Goal: Task Accomplishment & Management: Manage account settings

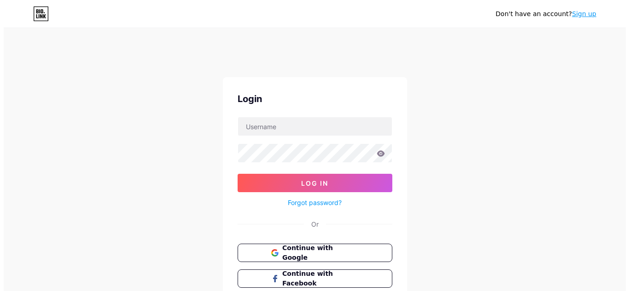
scroll to position [21, 0]
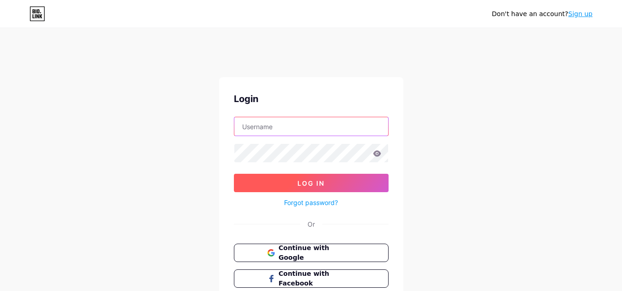
type input "vantageplumbing"
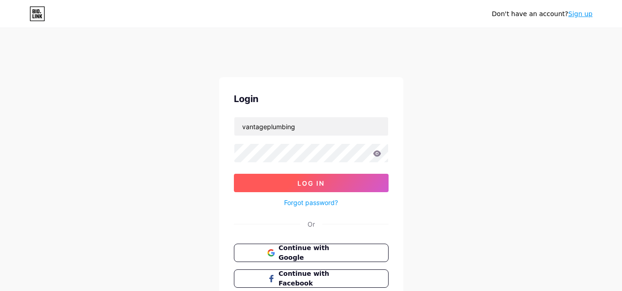
click at [297, 183] on button "Log In" at bounding box center [311, 183] width 155 height 18
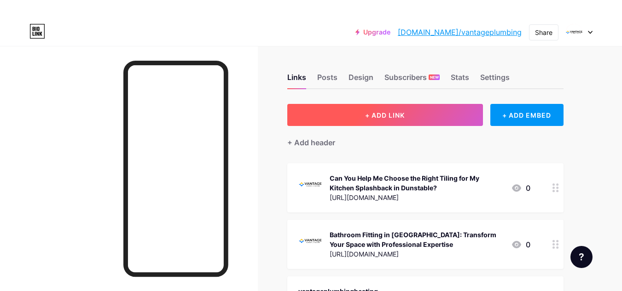
click at [361, 117] on button "+ ADD LINK" at bounding box center [385, 115] width 196 height 22
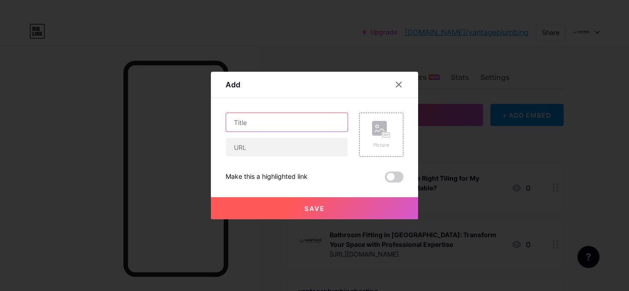
click at [244, 123] on input "text" at bounding box center [287, 122] width 122 height 18
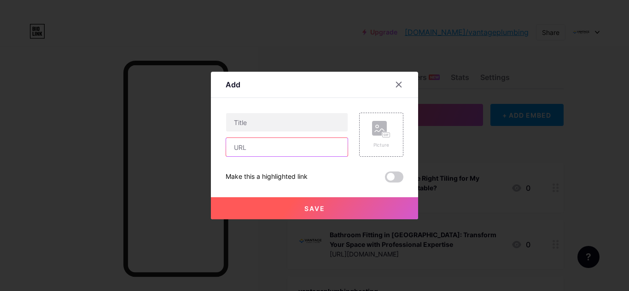
click at [242, 146] on input "text" at bounding box center [287, 147] width 122 height 18
paste input "[URL][DOMAIN_NAME]"
type input "[URL][DOMAIN_NAME]"
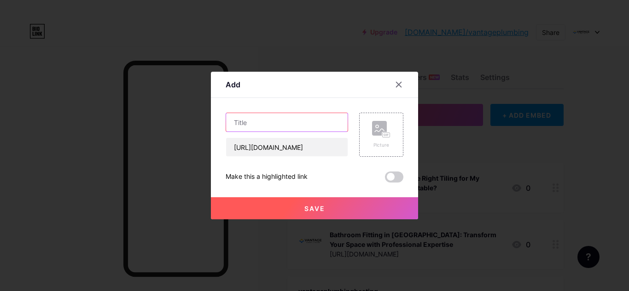
click at [250, 122] on input "text" at bounding box center [287, 122] width 122 height 18
paste input "Can Experienced Plumbers In [GEOGRAPHIC_DATA] Prevent Drain Blockage Recurrence?"
type input "Can Experienced Plumbers In [GEOGRAPHIC_DATA] Prevent Drain Blockage Recurrence?"
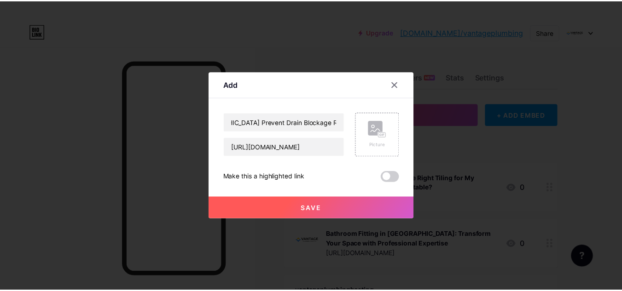
scroll to position [0, 0]
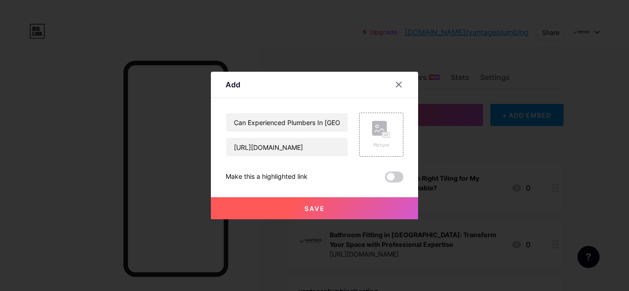
click at [308, 212] on span "Save" at bounding box center [314, 209] width 21 height 8
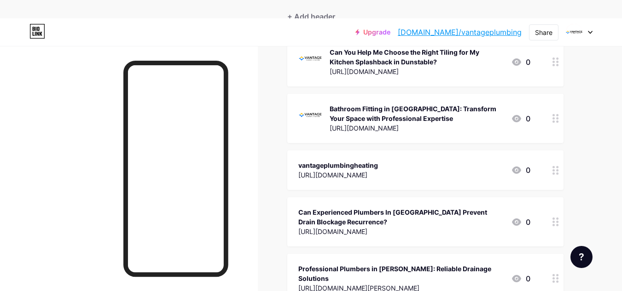
scroll to position [184, 0]
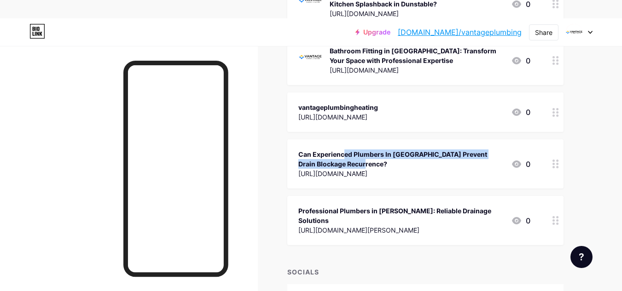
drag, startPoint x: 286, startPoint y: 163, endPoint x: 288, endPoint y: 151, distance: 11.6
type textarea "Can Experienced Plumbers In [GEOGRAPHIC_DATA] Prevent Drain Blockage"
click at [288, 151] on div "Links Posts Design Subscribers NEW Stats Settings + ADD LINK + ADD EMBED + Add …" at bounding box center [301, 107] width 602 height 491
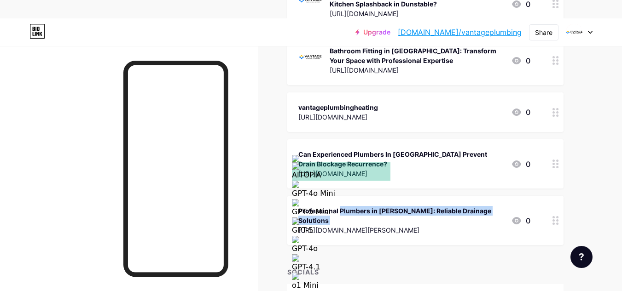
drag, startPoint x: 280, startPoint y: 233, endPoint x: 285, endPoint y: 214, distance: 19.3
click at [285, 214] on div "Links Posts Design Subscribers NEW Stats Settings + ADD LINK + ADD EMBED + Add …" at bounding box center [301, 107] width 602 height 491
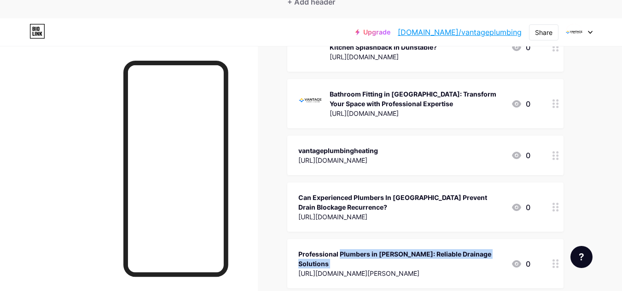
scroll to position [138, 0]
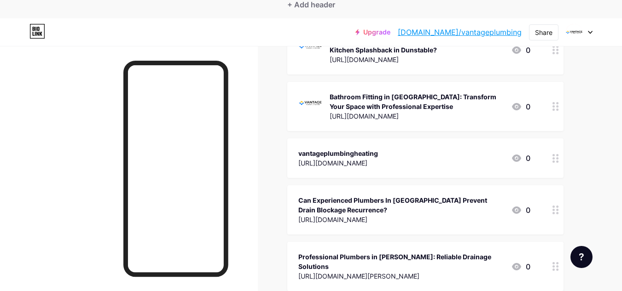
click at [591, 181] on div "Links Posts Design Subscribers NEW Stats Settings + ADD LINK + ADD EMBED + Add …" at bounding box center [301, 153] width 602 height 491
drag, startPoint x: 526, startPoint y: 207, endPoint x: 521, endPoint y: 169, distance: 39.0
click at [521, 169] on span "Can You Help Me Choose the Right Tiling for My Kitchen Splashback in Dunstable?…" at bounding box center [425, 158] width 276 height 266
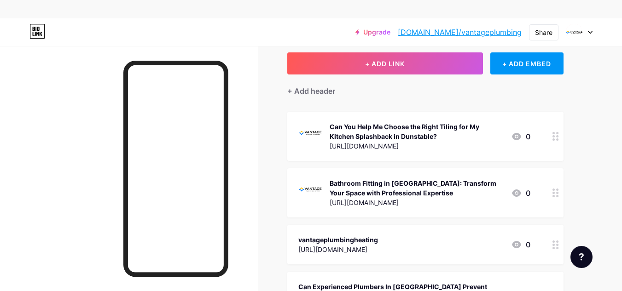
scroll to position [46, 0]
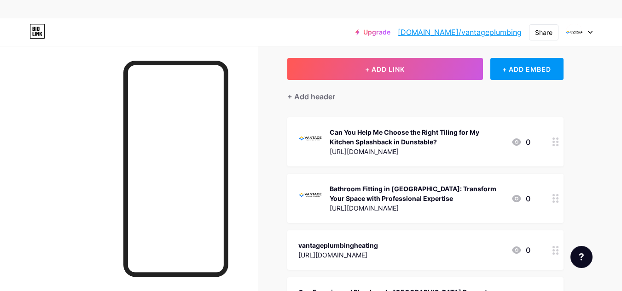
click at [261, 181] on div "Links Posts Design Subscribers NEW Stats Settings + ADD LINK + ADD EMBED + Add …" at bounding box center [301, 245] width 602 height 491
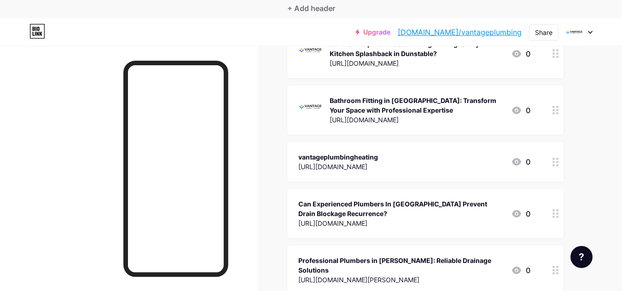
scroll to position [138, 0]
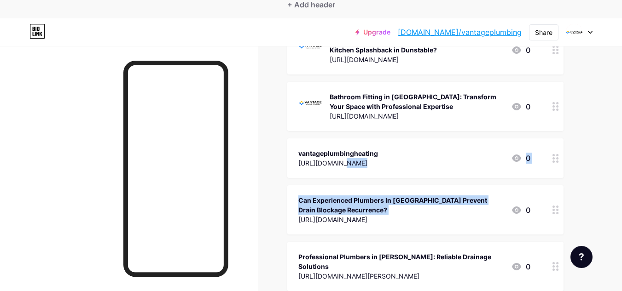
drag, startPoint x: 279, startPoint y: 217, endPoint x: 290, endPoint y: 162, distance: 56.4
click at [290, 162] on div "Links Posts Design Subscribers NEW Stats Settings + ADD LINK + ADD EMBED + Add …" at bounding box center [301, 153] width 602 height 491
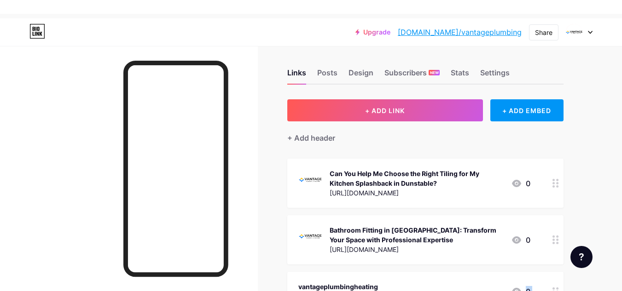
scroll to position [0, 0]
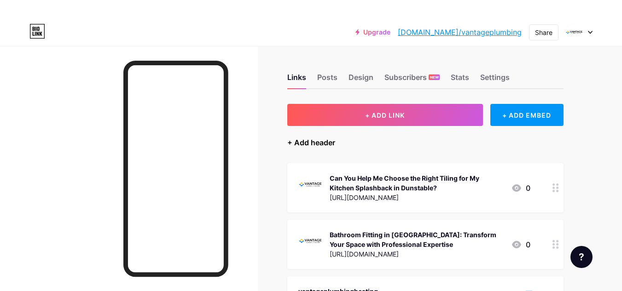
click at [320, 140] on div "+ Add header" at bounding box center [311, 142] width 48 height 11
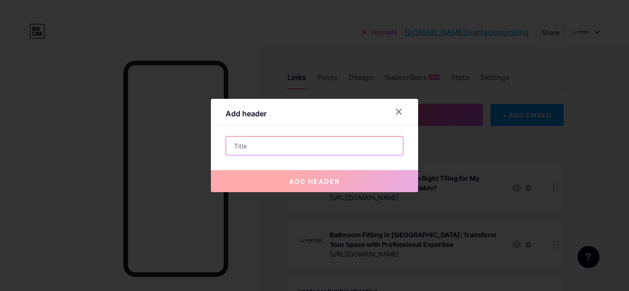
click at [246, 149] on input "text" at bounding box center [314, 146] width 177 height 18
click at [84, 127] on div at bounding box center [314, 145] width 629 height 291
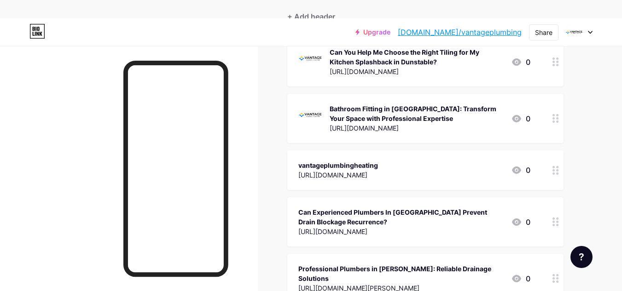
scroll to position [92, 0]
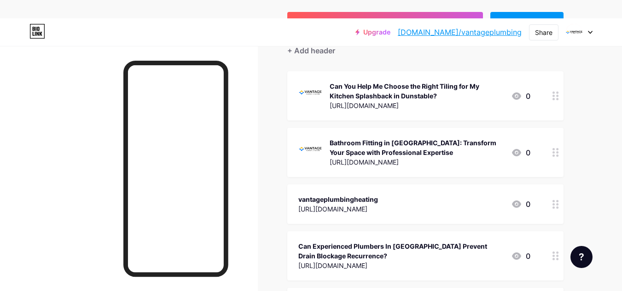
drag, startPoint x: 507, startPoint y: 102, endPoint x: 521, endPoint y: 160, distance: 59.5
click at [521, 154] on span "Can You Help Me Choose the Right Tiling for My Kitchen Splashback in Dunstable?…" at bounding box center [425, 204] width 276 height 266
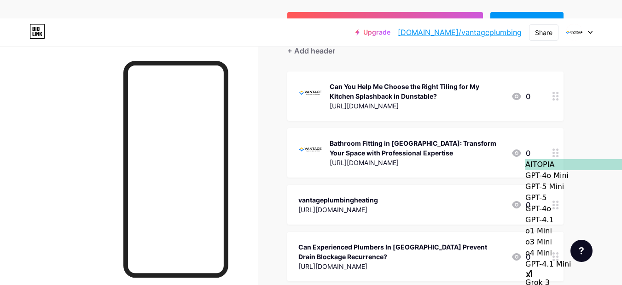
click at [521, 166] on div "Bathroom Fitting in [GEOGRAPHIC_DATA]: Transform Your Space with Professional E…" at bounding box center [414, 152] width 232 height 31
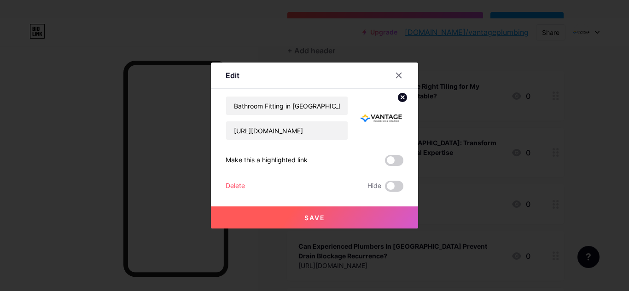
drag, startPoint x: 396, startPoint y: 72, endPoint x: 404, endPoint y: 82, distance: 12.4
click at [396, 73] on icon at bounding box center [398, 75] width 7 height 7
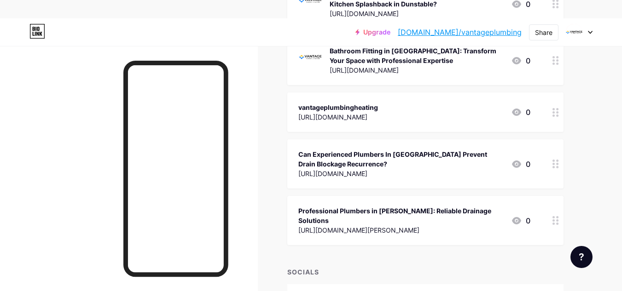
scroll to position [230, 0]
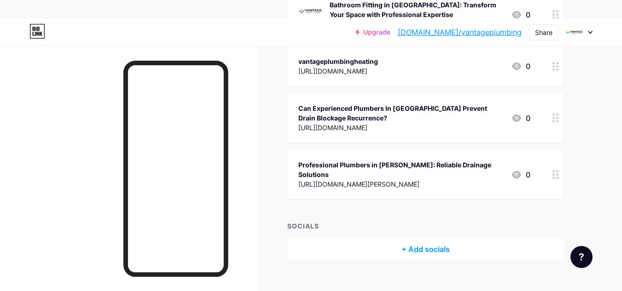
drag, startPoint x: 437, startPoint y: 178, endPoint x: 429, endPoint y: 139, distance: 40.0
click at [429, 139] on span "Can You Help Me Choose the Right Tiling for My Kitchen Splashback in Dunstable?…" at bounding box center [425, 66] width 276 height 266
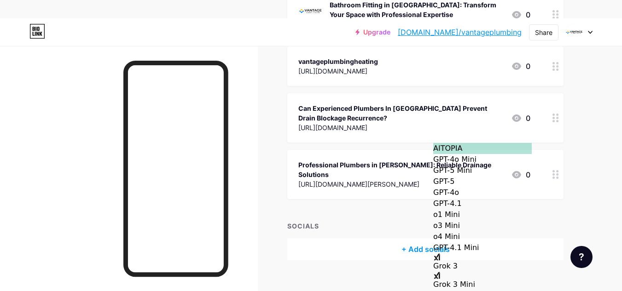
scroll to position [138, 0]
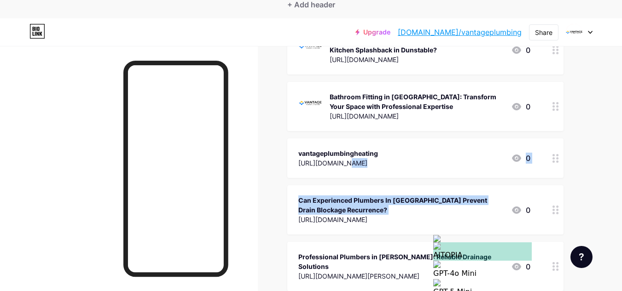
drag, startPoint x: 298, startPoint y: 221, endPoint x: 303, endPoint y: 160, distance: 61.4
click at [303, 160] on span "Can You Help Me Choose the Right Tiling for My Kitchen Splashback in Dunstable?…" at bounding box center [425, 158] width 276 height 266
click at [271, 196] on div "Links Posts Design Subscribers NEW Stats Settings + ADD LINK + ADD EMBED + Add …" at bounding box center [301, 153] width 602 height 491
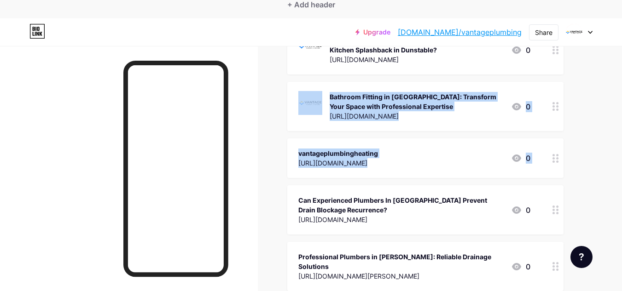
drag, startPoint x: 280, startPoint y: 181, endPoint x: 294, endPoint y: 110, distance: 72.8
click at [294, 110] on div "Links Posts Design Subscribers NEW Stats Settings + ADD LINK + ADD EMBED + Add …" at bounding box center [301, 153] width 602 height 491
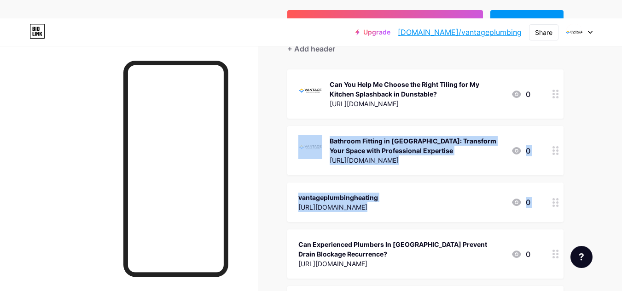
scroll to position [46, 0]
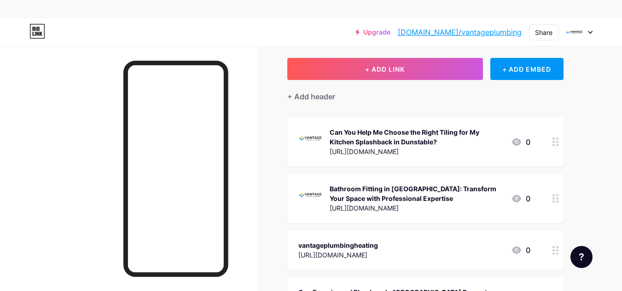
click at [253, 178] on div at bounding box center [129, 191] width 258 height 291
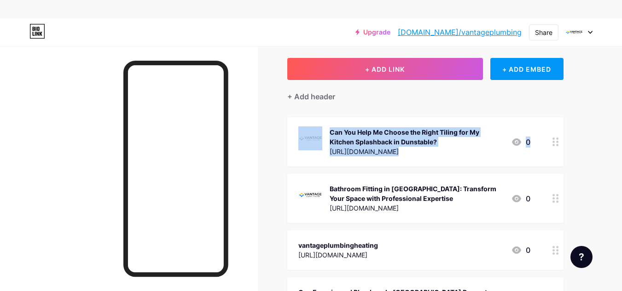
drag, startPoint x: 280, startPoint y: 188, endPoint x: 282, endPoint y: 141, distance: 47.0
click at [282, 141] on div "Links Posts Design Subscribers NEW Stats Settings + ADD LINK + ADD EMBED + Add …" at bounding box center [301, 245] width 602 height 491
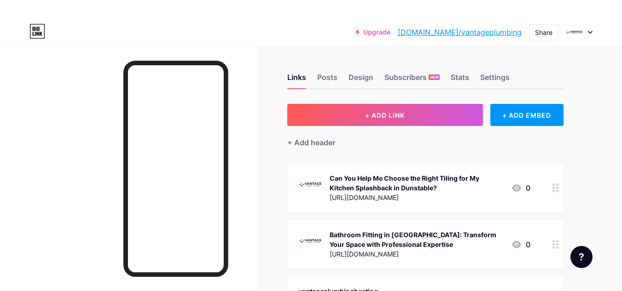
click at [442, 145] on div "+ Add header" at bounding box center [425, 137] width 276 height 23
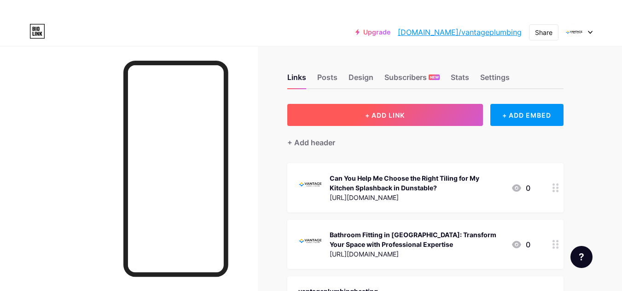
click at [404, 123] on button "+ ADD LINK" at bounding box center [385, 115] width 196 height 22
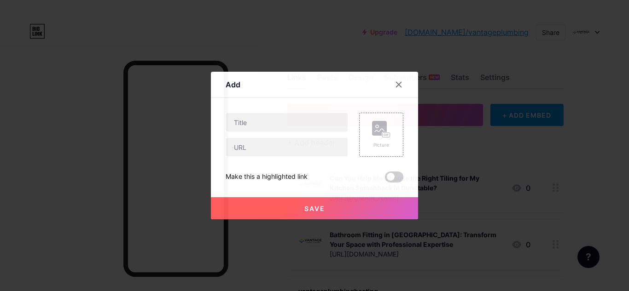
click at [273, 181] on div "Make this a highlighted link" at bounding box center [267, 177] width 82 height 11
click at [230, 180] on div "Make this a highlighted link" at bounding box center [267, 177] width 82 height 11
click at [221, 180] on div "Add Content YouTube Play YouTube video without leaving your page. ADD Vimeo Pla…" at bounding box center [314, 146] width 207 height 148
click at [219, 178] on div "Add Content YouTube Play YouTube video without leaving your page. ADD Vimeo Pla…" at bounding box center [314, 146] width 207 height 148
click at [265, 178] on div "Make this a highlighted link" at bounding box center [267, 177] width 82 height 11
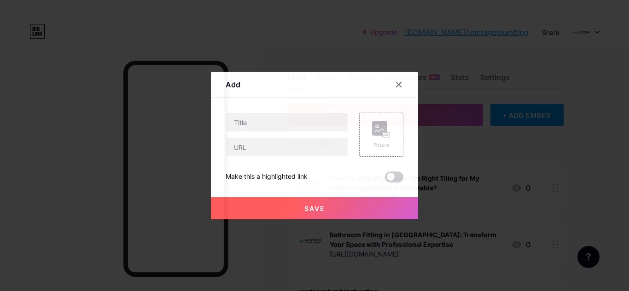
click at [308, 181] on div "Make this a highlighted link" at bounding box center [315, 177] width 178 height 11
click at [395, 88] on icon at bounding box center [398, 84] width 7 height 7
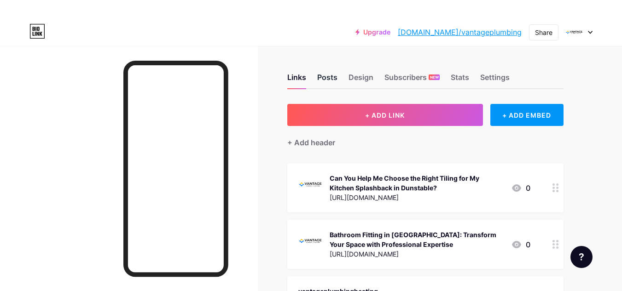
click at [326, 77] on div "Posts" at bounding box center [327, 80] width 20 height 17
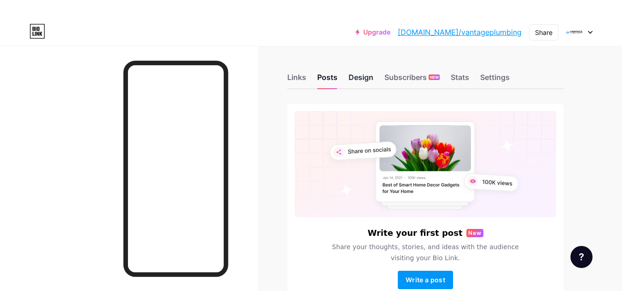
click at [359, 83] on div "Design" at bounding box center [361, 80] width 25 height 17
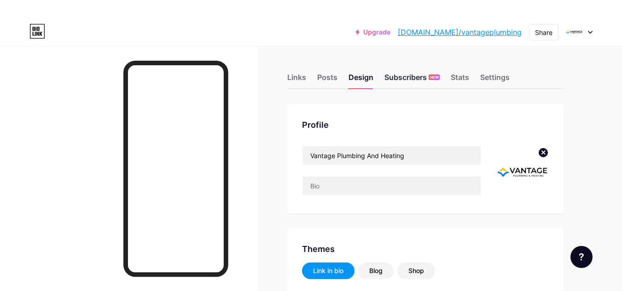
click at [399, 73] on div "Links Posts Design Subscribers NEW Stats Settings" at bounding box center [425, 73] width 276 height 32
click at [449, 78] on div "Links Posts Design Subscribers NEW Stats Settings" at bounding box center [425, 73] width 276 height 32
click at [463, 77] on div "Stats" at bounding box center [460, 80] width 18 height 17
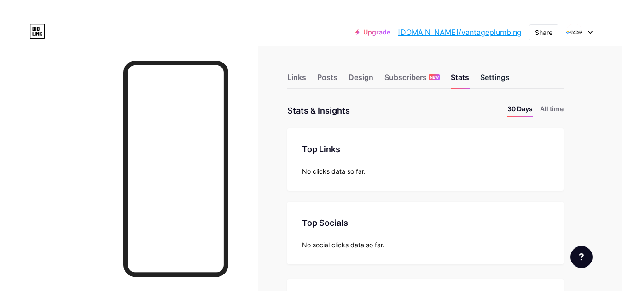
click at [496, 83] on div "Settings" at bounding box center [494, 80] width 29 height 17
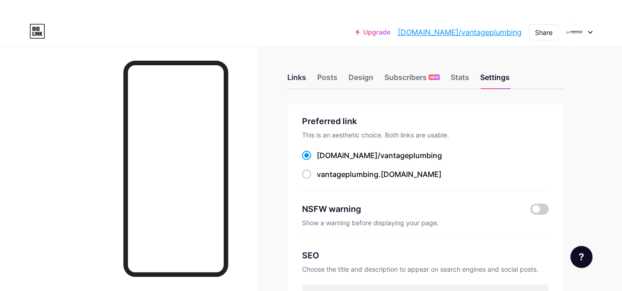
click at [296, 72] on div "Links" at bounding box center [296, 80] width 19 height 17
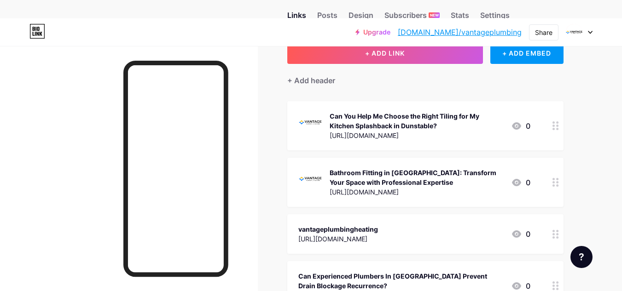
scroll to position [184, 0]
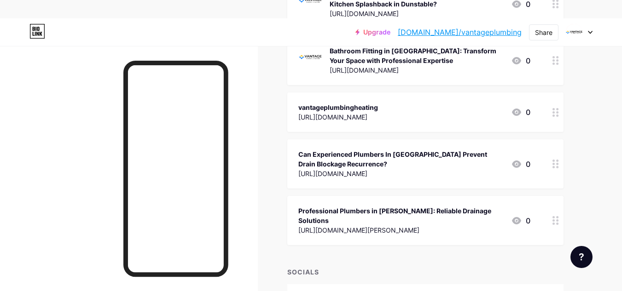
drag, startPoint x: 392, startPoint y: 171, endPoint x: 396, endPoint y: 141, distance: 30.2
click at [396, 141] on div "Can Experienced Plumbers In [GEOGRAPHIC_DATA] Prevent Drain Blockage Recurrence…" at bounding box center [425, 164] width 276 height 49
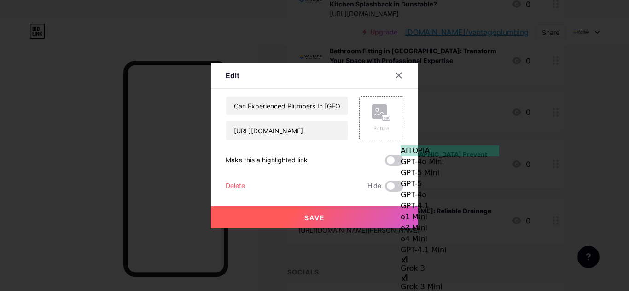
click at [235, 189] on div "Delete" at bounding box center [235, 186] width 19 height 11
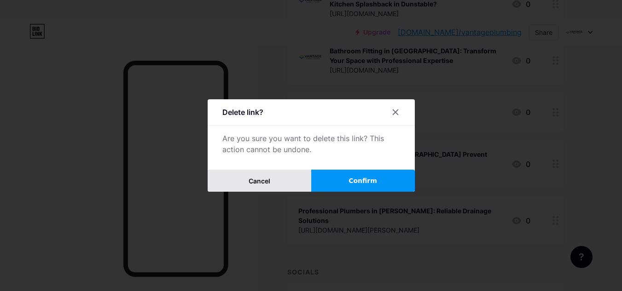
click at [261, 188] on button "Cancel" at bounding box center [260, 181] width 104 height 22
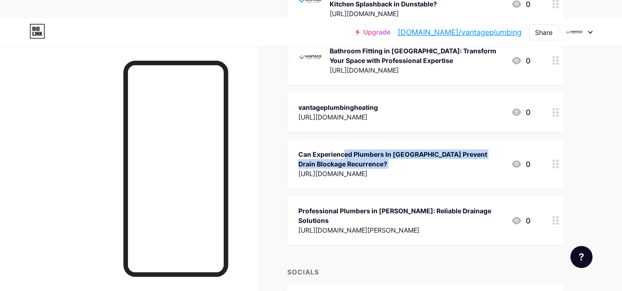
drag, startPoint x: 282, startPoint y: 176, endPoint x: 291, endPoint y: 150, distance: 27.8
click at [291, 150] on div "Links Posts Design Subscribers NEW Stats Settings + ADD LINK + ADD EMBED + Add …" at bounding box center [301, 107] width 602 height 491
click at [281, 164] on div "Links Posts Design Subscribers NEW Stats Settings + ADD LINK + ADD EMBED + Add …" at bounding box center [301, 107] width 602 height 491
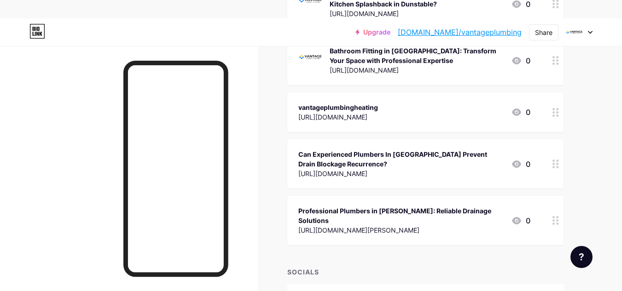
click at [363, 169] on div "[URL][DOMAIN_NAME]" at bounding box center [400, 174] width 205 height 10
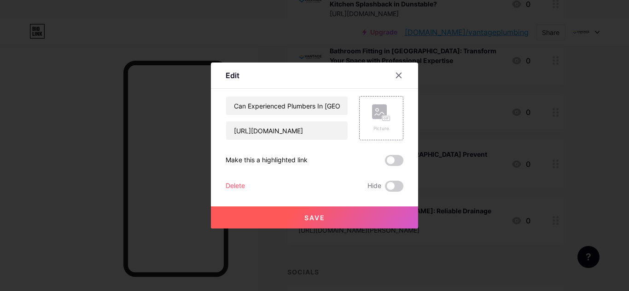
click at [252, 167] on div "Can Experienced Plumbers In [GEOGRAPHIC_DATA] Prevent Drain Blockage Recurrence…" at bounding box center [315, 144] width 178 height 96
click at [213, 160] on div "Edit Content YouTube Play YouTube video without leaving your page. ADD Vimeo Pl…" at bounding box center [314, 146] width 207 height 166
click at [219, 160] on div "Edit Content YouTube Play YouTube video without leaving your page. ADD Vimeo Pl…" at bounding box center [314, 146] width 207 height 166
drag, startPoint x: 221, startPoint y: 161, endPoint x: 240, endPoint y: 161, distance: 19.3
click at [221, 162] on div "Edit Content YouTube Play YouTube video without leaving your page. ADD Vimeo Pl…" at bounding box center [314, 146] width 207 height 166
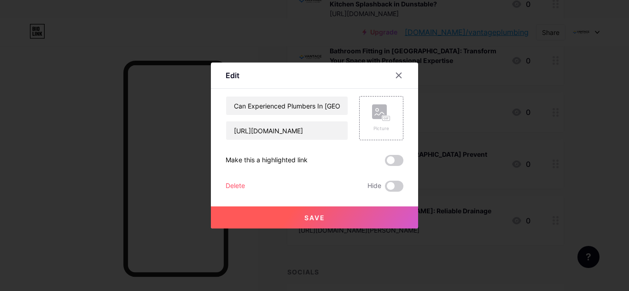
drag, startPoint x: 240, startPoint y: 161, endPoint x: 256, endPoint y: 161, distance: 15.7
click at [244, 161] on div "Make this a highlighted link" at bounding box center [267, 160] width 82 height 11
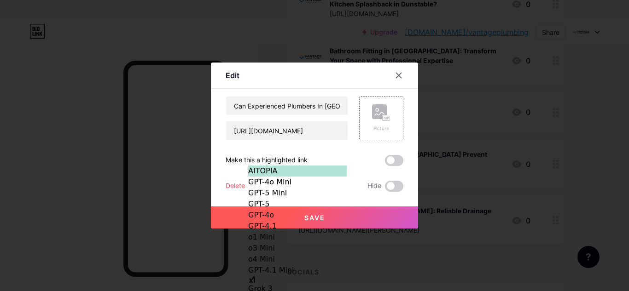
click at [269, 163] on div "Make this a highlighted link" at bounding box center [267, 160] width 82 height 11
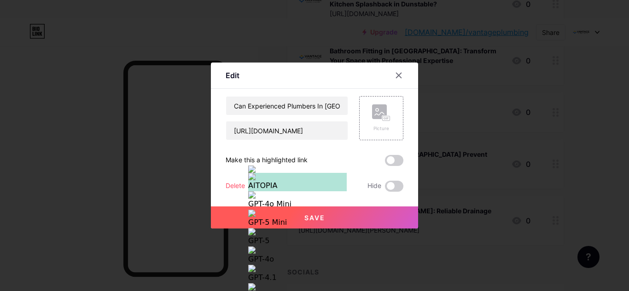
click at [272, 163] on div "Make this a highlighted link" at bounding box center [267, 160] width 82 height 11
click at [281, 163] on div "Make this a highlighted link" at bounding box center [267, 160] width 82 height 11
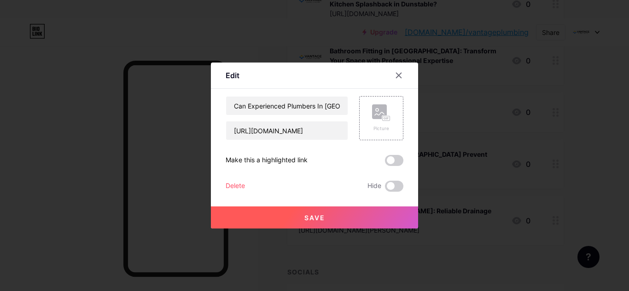
drag, startPoint x: 287, startPoint y: 162, endPoint x: 303, endPoint y: 162, distance: 15.7
click at [289, 162] on div "Make this a highlighted link" at bounding box center [267, 160] width 82 height 11
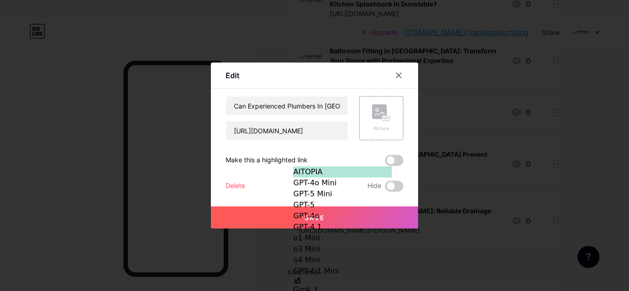
click at [211, 188] on div "Edit Content YouTube Play YouTube video without leaving your page. ADD Vimeo Pl…" at bounding box center [314, 146] width 207 height 166
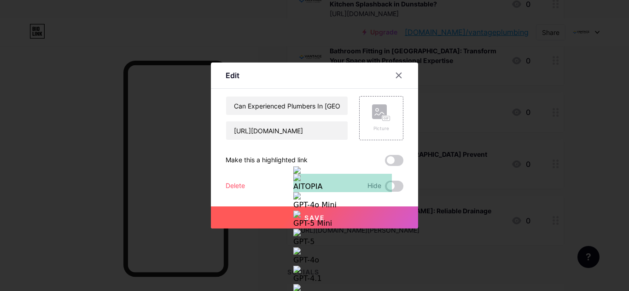
click at [229, 188] on div "Delete" at bounding box center [235, 186] width 19 height 11
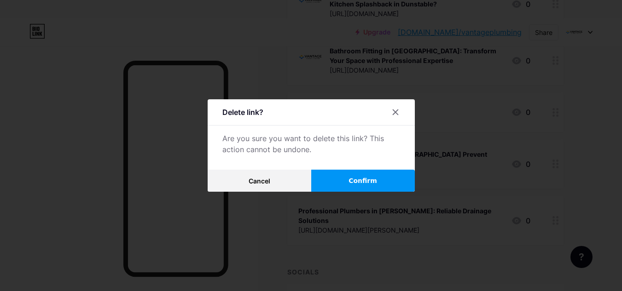
click at [359, 189] on button "Confirm" at bounding box center [363, 181] width 104 height 22
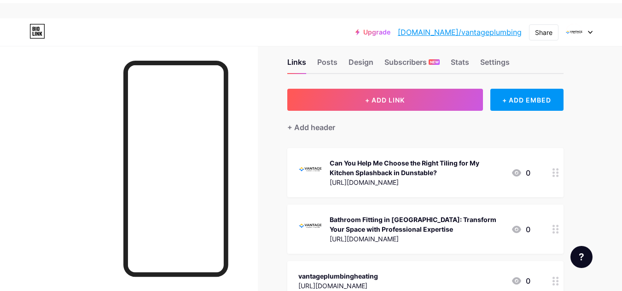
scroll to position [0, 0]
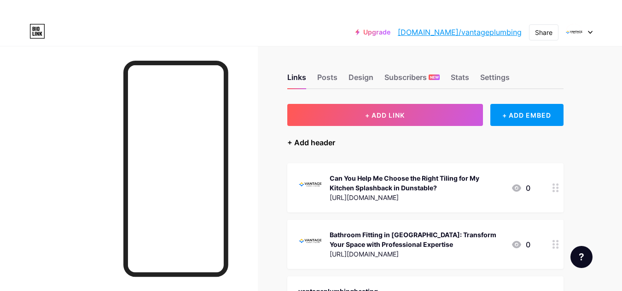
click at [316, 145] on div "+ Add header" at bounding box center [311, 142] width 48 height 11
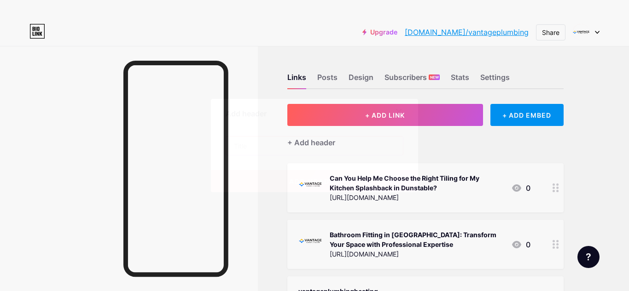
drag, startPoint x: 244, startPoint y: 154, endPoint x: 251, endPoint y: 151, distance: 8.2
click at [244, 154] on input "text" at bounding box center [314, 146] width 177 height 18
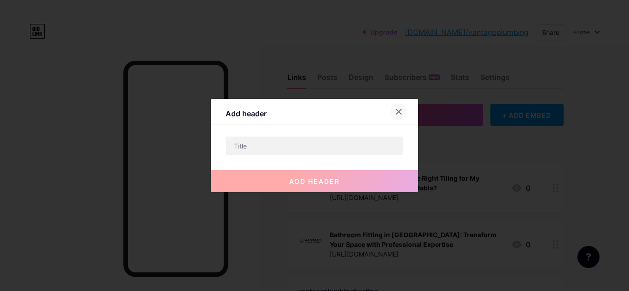
click at [397, 116] on div at bounding box center [398, 112] width 17 height 17
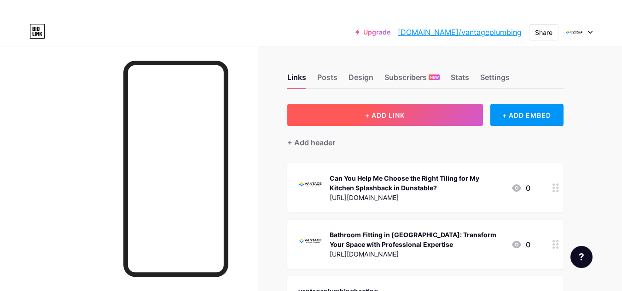
click at [403, 115] on span "+ ADD LINK" at bounding box center [385, 115] width 40 height 8
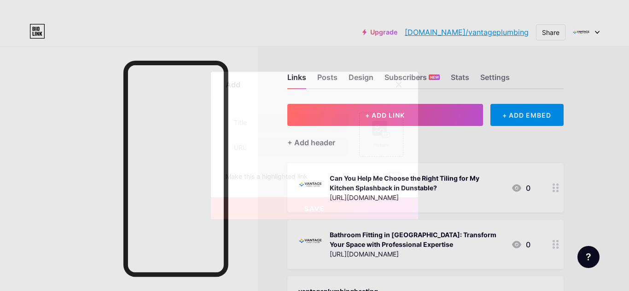
click at [67, 137] on div at bounding box center [314, 145] width 629 height 291
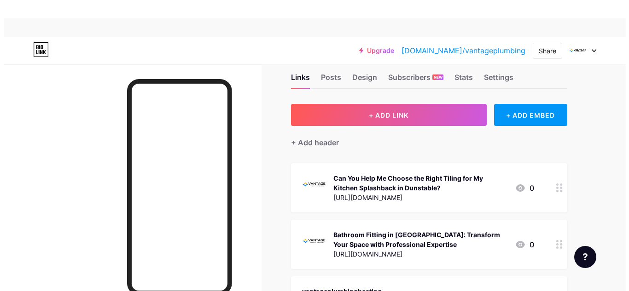
scroll to position [21, 0]
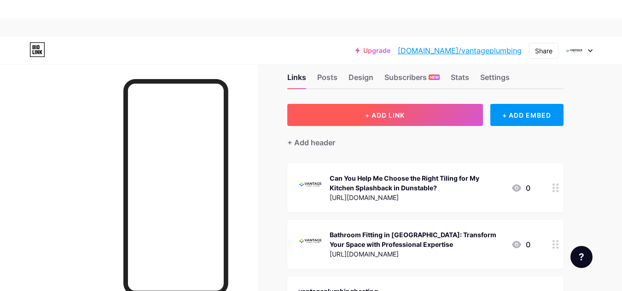
click at [383, 121] on button "+ ADD LINK" at bounding box center [385, 115] width 196 height 22
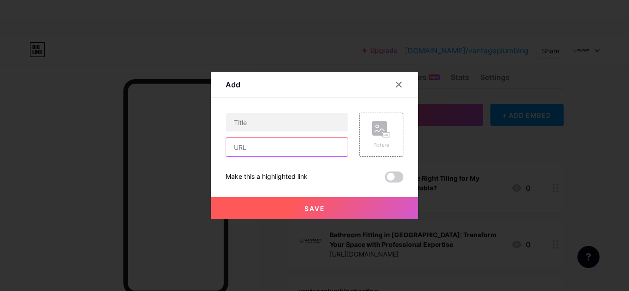
click at [249, 146] on input "text" at bounding box center [287, 147] width 122 height 18
paste input "[URL][DOMAIN_NAME]"
type input "[URL][DOMAIN_NAME]"
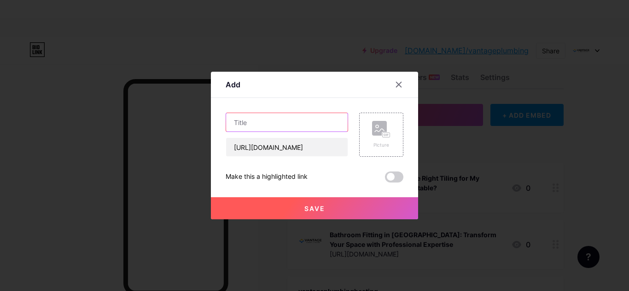
click at [244, 127] on input "text" at bounding box center [287, 122] width 122 height 18
paste input "Can Experienced Plumbers In [GEOGRAPHIC_DATA] Prevent Drain Blockage Recurrence?"
type input "Can Experienced Plumbers In [GEOGRAPHIC_DATA] Prevent Drain Blockage Recurrence?"
click at [335, 210] on button "Save" at bounding box center [314, 209] width 207 height 22
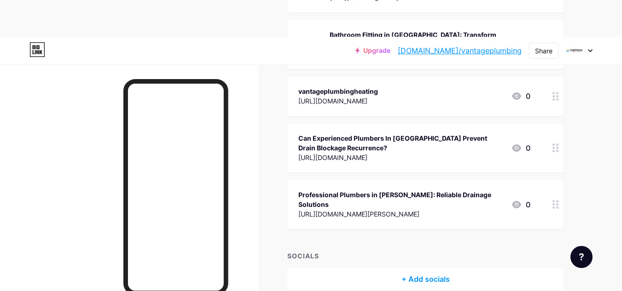
scroll to position [184, 0]
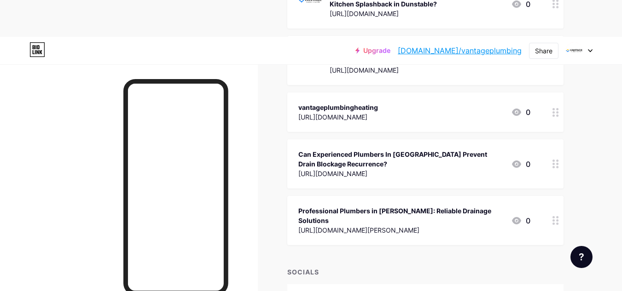
drag, startPoint x: 320, startPoint y: 186, endPoint x: 302, endPoint y: 169, distance: 25.4
type textarea "ttps://www.vantageplumbingandheating.co.uk/can-experienced-plumber"
click at [302, 169] on div "Can Experienced Plumbers In [GEOGRAPHIC_DATA] Prevent Drain Blockage Recurrence…" at bounding box center [425, 164] width 276 height 49
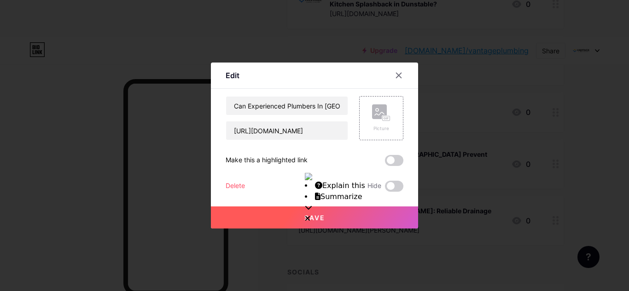
click at [272, 169] on div "Can Experienced Plumbers In [GEOGRAPHIC_DATA] Prevent Drain Blockage Recurrence…" at bounding box center [315, 144] width 178 height 96
click at [396, 75] on icon at bounding box center [398, 75] width 5 height 5
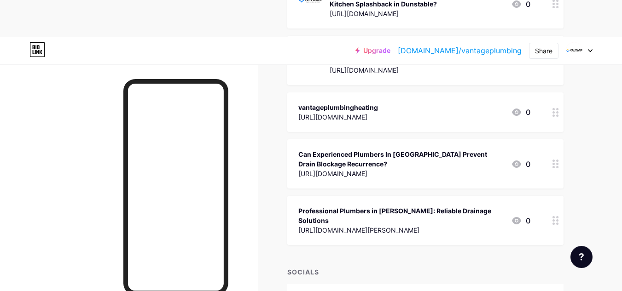
drag, startPoint x: 518, startPoint y: 164, endPoint x: 519, endPoint y: 147, distance: 17.1
click at [519, 147] on div "Can Experienced Plumbers In [GEOGRAPHIC_DATA] Prevent Drain Blockage Recurrence…" at bounding box center [425, 164] width 276 height 49
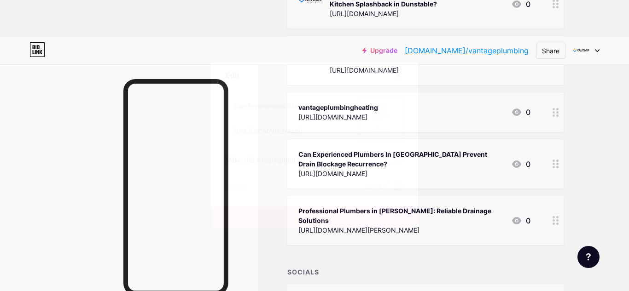
click at [473, 133] on div at bounding box center [314, 145] width 629 height 291
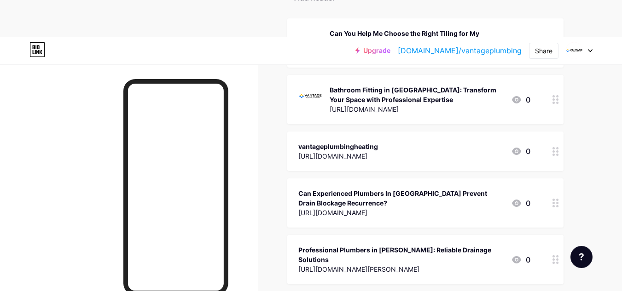
scroll to position [92, 0]
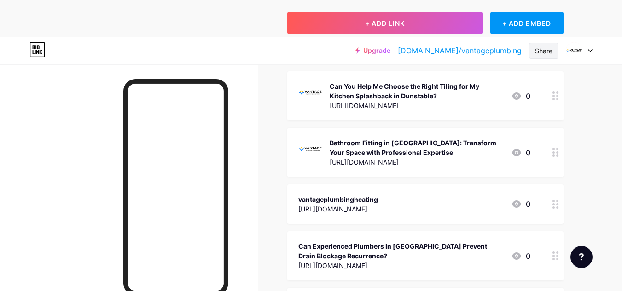
click at [541, 55] on div "Share" at bounding box center [543, 51] width 17 height 10
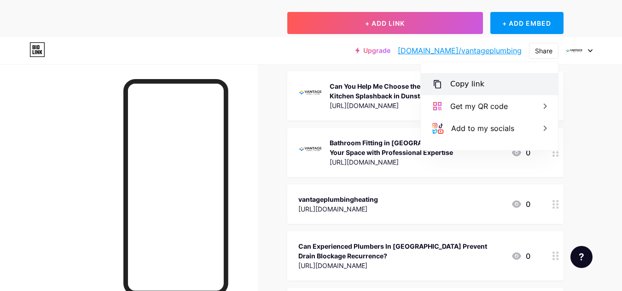
click at [483, 81] on div "Copy link" at bounding box center [489, 84] width 137 height 22
